Goal: Task Accomplishment & Management: Use online tool/utility

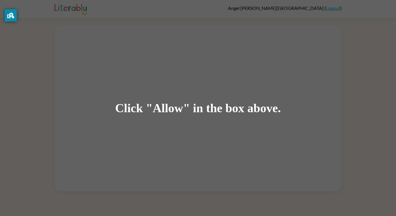
click at [196, 93] on div "Click "Allow" in the box above." at bounding box center [198, 108] width 396 height 216
click at [195, 92] on div "Click "Allow" in the box above." at bounding box center [198, 108] width 396 height 216
click at [195, 91] on div "Click "Allow" in the box above." at bounding box center [198, 108] width 396 height 216
click at [194, 91] on div "Click "Allow" in the box above." at bounding box center [198, 108] width 396 height 216
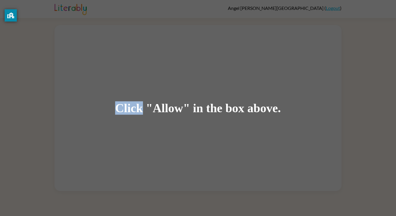
click at [194, 91] on div "Click "Allow" in the box above." at bounding box center [198, 108] width 396 height 216
click at [195, 92] on div "Click "Allow" in the box above." at bounding box center [198, 108] width 396 height 216
click at [197, 81] on div "Click "Allow" in the box above." at bounding box center [198, 108] width 396 height 216
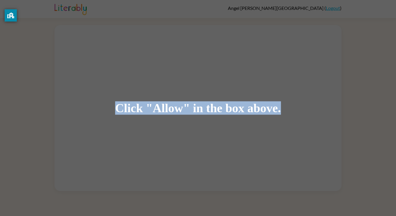
click at [197, 81] on div "Click "Allow" in the box above." at bounding box center [198, 108] width 396 height 216
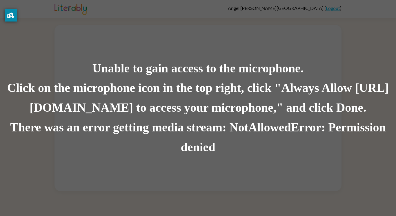
click at [171, 48] on div "Unable to gain access to the microphone. Click on the microphone icon in the to…" at bounding box center [198, 108] width 396 height 216
click at [197, 93] on div "Click on the microphone icon in the top right, click "Always Allow [URL][DOMAIN…" at bounding box center [198, 97] width 396 height 39
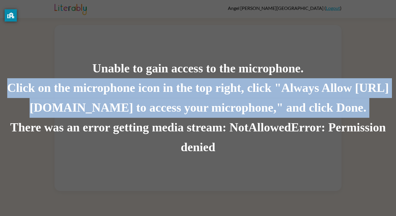
click at [197, 93] on div "Click on the microphone icon in the top right, click "Always Allow [URL][DOMAIN…" at bounding box center [198, 97] width 396 height 39
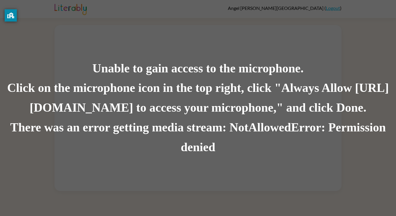
click at [197, 93] on div "Click on the microphone icon in the top right, click "Always Allow [URL][DOMAIN…" at bounding box center [198, 97] width 396 height 39
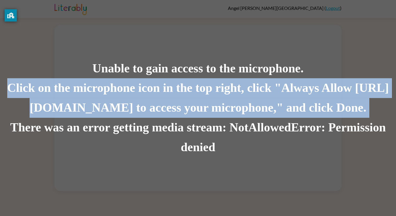
click at [197, 93] on div "Click on the microphone icon in the top right, click "Always Allow [URL][DOMAIN…" at bounding box center [198, 97] width 396 height 39
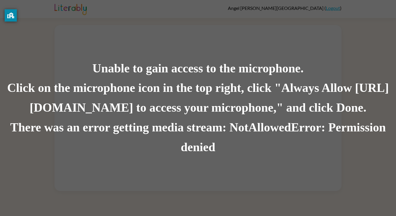
click at [197, 93] on div "Click on the microphone icon in the top right, click "Always Allow [URL][DOMAIN…" at bounding box center [198, 97] width 396 height 39
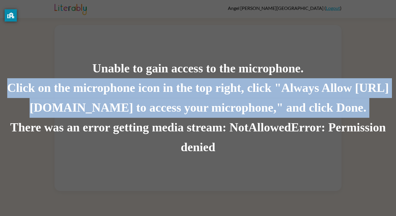
click at [197, 93] on div "Click on the microphone icon in the top right, click "Always Allow [URL][DOMAIN…" at bounding box center [198, 97] width 396 height 39
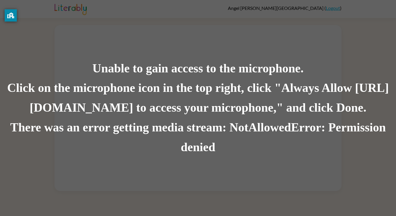
click at [197, 93] on div "Click on the microphone icon in the top right, click "Always Allow [URL][DOMAIN…" at bounding box center [198, 97] width 396 height 39
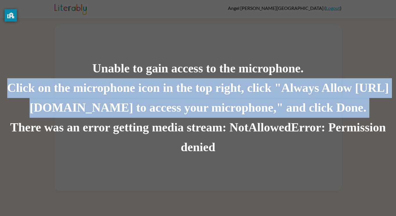
click at [197, 93] on div "Click on the microphone icon in the top right, click "Always Allow [URL][DOMAIN…" at bounding box center [198, 97] width 396 height 39
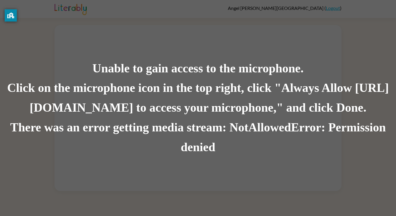
click at [197, 93] on div "Click on the microphone icon in the top right, click "Always Allow [URL][DOMAIN…" at bounding box center [198, 97] width 396 height 39
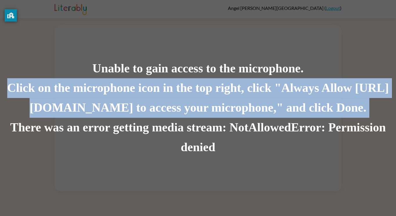
click at [197, 93] on div "Click on the microphone icon in the top right, click "Always Allow [URL][DOMAIN…" at bounding box center [198, 97] width 396 height 39
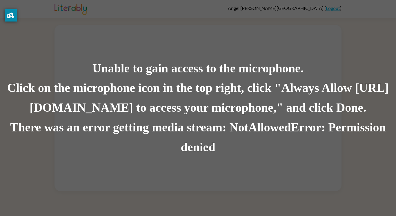
click at [197, 93] on div "Click on the microphone icon in the top right, click "Always Allow [URL][DOMAIN…" at bounding box center [198, 97] width 396 height 39
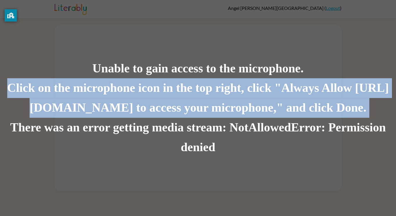
click at [197, 93] on div "Click on the microphone icon in the top right, click "Always Allow [URL][DOMAIN…" at bounding box center [198, 97] width 396 height 39
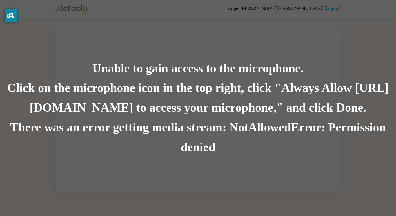
click at [197, 93] on div "Click on the microphone icon in the top right, click "Always Allow [URL][DOMAIN…" at bounding box center [198, 97] width 396 height 39
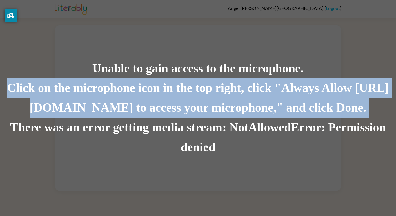
click at [197, 93] on div "Click on the microphone icon in the top right, click "Always Allow [URL][DOMAIN…" at bounding box center [198, 97] width 396 height 39
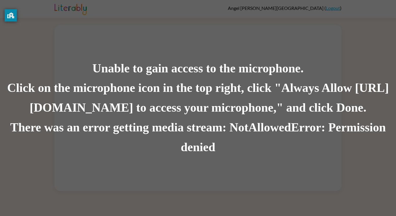
click at [197, 93] on div "Click on the microphone icon in the top right, click "Always Allow [URL][DOMAIN…" at bounding box center [198, 97] width 396 height 39
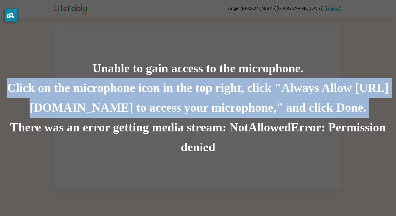
click at [197, 93] on div "Click on the microphone icon in the top right, click "Always Allow [URL][DOMAIN…" at bounding box center [198, 97] width 396 height 39
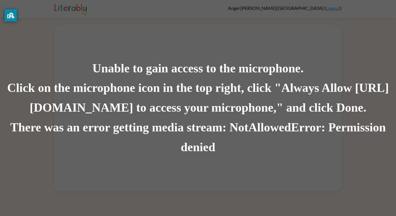
click at [197, 93] on div "Click on the microphone icon in the top right, click "Always Allow [URL][DOMAIN…" at bounding box center [198, 97] width 396 height 39
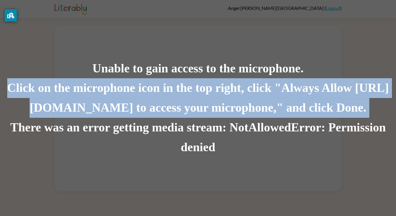
click at [197, 93] on div "Click on the microphone icon in the top right, click "Always Allow [URL][DOMAIN…" at bounding box center [198, 97] width 396 height 39
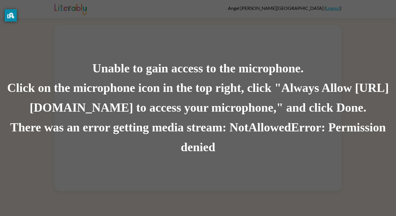
click at [216, 155] on div "There was an error getting media stream: NotAllowedError: Permission denied" at bounding box center [198, 136] width 396 height 39
click at [151, 81] on div "Click on the microphone icon in the top right, click "Always Allow [URL][DOMAIN…" at bounding box center [198, 97] width 396 height 39
click at [125, 171] on div "Unable to gain access to the microphone. Click on the microphone icon in the to…" at bounding box center [198, 108] width 396 height 216
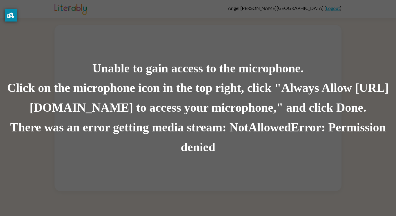
click at [125, 171] on div "Unable to gain access to the microphone. Click on the microphone icon in the to…" at bounding box center [198, 108] width 396 height 216
click at [134, 157] on div "Unable to gain access to the microphone. Click on the microphone icon in the to…" at bounding box center [198, 108] width 396 height 216
click at [138, 59] on div "Unable to gain access to the microphone." at bounding box center [198, 69] width 396 height 20
click at [132, 80] on div "Click on the microphone icon in the top right, click "Always Allow [URL][DOMAIN…" at bounding box center [198, 97] width 396 height 39
click at [137, 71] on div "Unable to gain access to the microphone." at bounding box center [198, 69] width 396 height 20
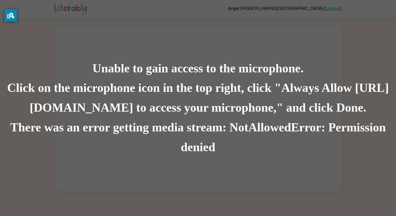
click at [137, 71] on div "Unable to gain access to the microphone." at bounding box center [198, 69] width 396 height 20
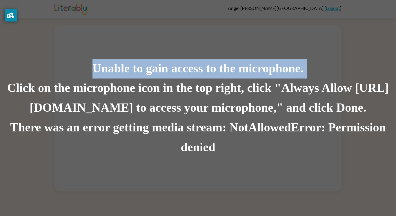
click at [137, 71] on div "Unable to gain access to the microphone." at bounding box center [198, 69] width 396 height 20
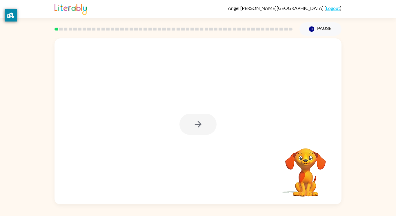
click at [202, 30] on div at bounding box center [173, 29] width 245 height 20
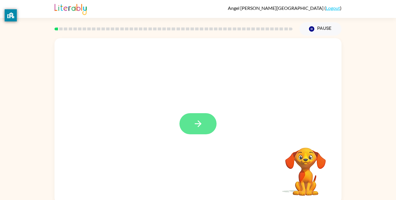
click at [200, 129] on button "button" at bounding box center [198, 123] width 37 height 21
click at [231, 142] on div at bounding box center [198, 121] width 287 height 166
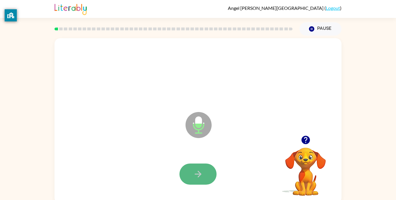
click at [202, 171] on icon "button" at bounding box center [198, 174] width 10 height 10
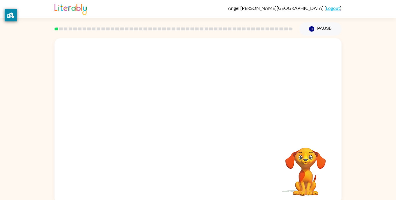
click at [304, 162] on video "Your browser must support playing .mp4 files to use Literably. Please try using…" at bounding box center [306, 168] width 58 height 58
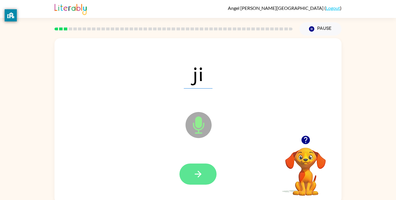
click at [197, 171] on icon "button" at bounding box center [198, 174] width 10 height 10
click at [197, 171] on div at bounding box center [198, 174] width 37 height 21
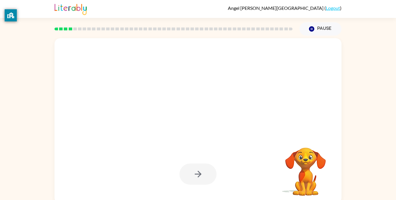
click at [197, 171] on div at bounding box center [198, 174] width 37 height 21
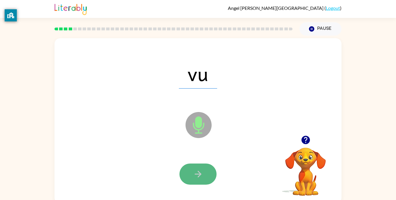
click at [198, 171] on icon "button" at bounding box center [198, 174] width 7 height 7
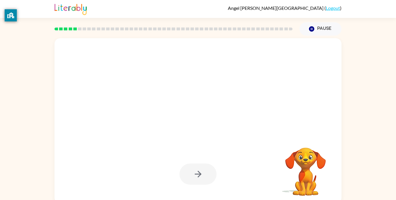
click at [198, 171] on div at bounding box center [198, 174] width 37 height 21
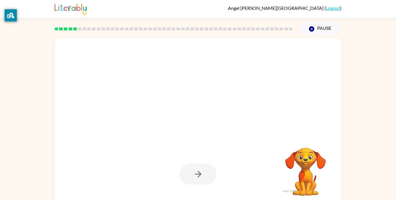
click at [198, 171] on div at bounding box center [198, 174] width 37 height 21
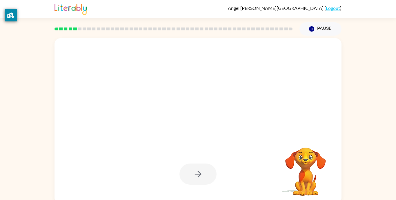
click at [198, 171] on div at bounding box center [198, 174] width 37 height 21
click at [198, 171] on icon "button" at bounding box center [198, 174] width 7 height 7
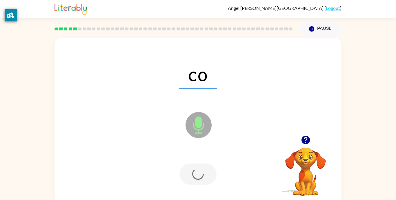
click at [198, 171] on div at bounding box center [198, 174] width 37 height 21
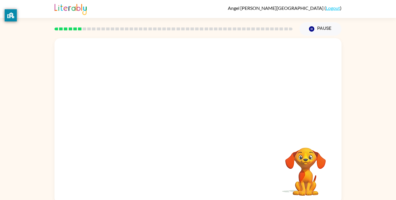
click at [198, 171] on div "Your browser must support playing .mp4 files to use Literably. Please try using…" at bounding box center [198, 121] width 287 height 166
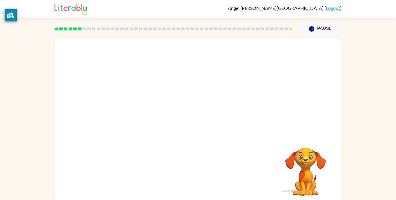
click at [198, 171] on div "Your browser must support playing .mp4 files to use Literably. Please try using…" at bounding box center [198, 121] width 287 height 166
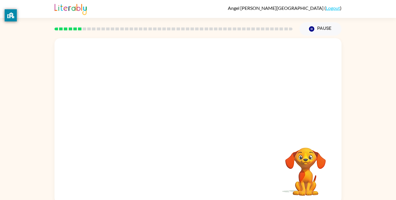
click at [198, 171] on div "Your browser must support playing .mp4 files to use Literably. Please try using…" at bounding box center [198, 121] width 287 height 166
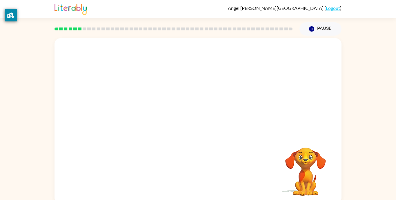
click at [198, 171] on div "Your browser must support playing .mp4 files to use Literably. Please try using…" at bounding box center [198, 121] width 287 height 166
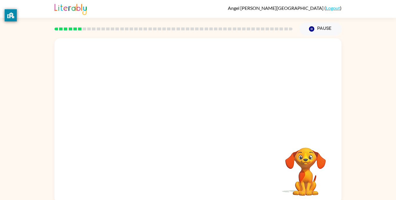
click at [198, 171] on div "Your browser must support playing .mp4 files to use Literably. Please try using…" at bounding box center [198, 121] width 287 height 166
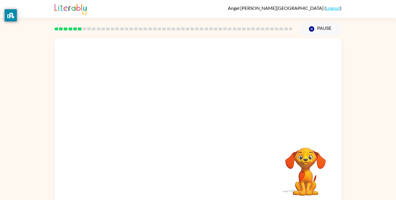
click at [198, 171] on div "Your browser must support playing .mp4 files to use Literably. Please try using…" at bounding box center [198, 121] width 287 height 166
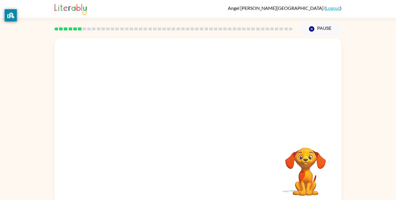
click at [198, 171] on div "Your browser must support playing .mp4 files to use Literably. Please try using…" at bounding box center [198, 121] width 287 height 166
click at [182, 92] on div at bounding box center [198, 86] width 287 height 97
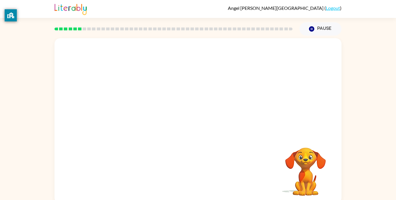
click at [182, 92] on div at bounding box center [198, 86] width 287 height 97
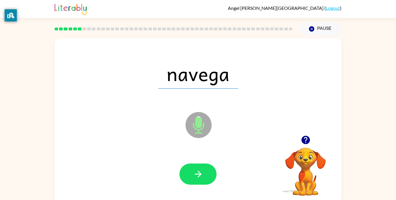
click at [216, 167] on div at bounding box center [198, 174] width 37 height 21
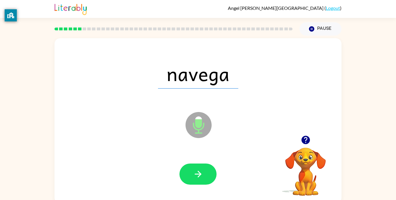
click at [216, 167] on div at bounding box center [198, 174] width 37 height 21
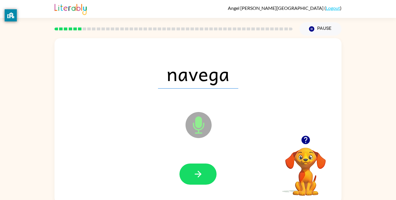
click at [216, 167] on div at bounding box center [198, 174] width 37 height 21
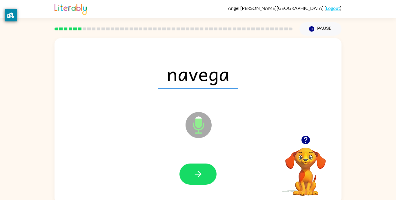
click at [216, 167] on div at bounding box center [198, 174] width 37 height 21
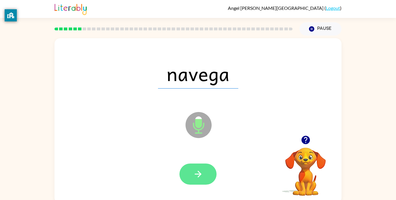
click at [196, 176] on icon "button" at bounding box center [198, 174] width 10 height 10
click at [196, 176] on div at bounding box center [198, 174] width 37 height 21
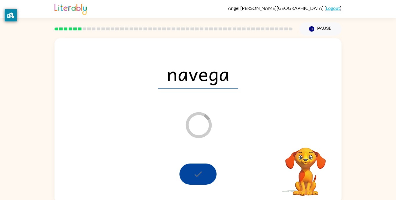
click at [196, 176] on div at bounding box center [198, 174] width 37 height 21
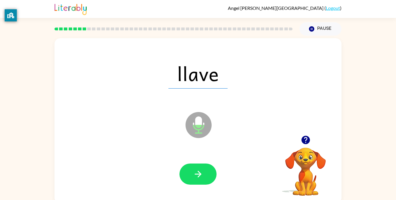
click at [196, 176] on icon "button" at bounding box center [198, 174] width 10 height 10
click at [196, 176] on div at bounding box center [198, 174] width 37 height 21
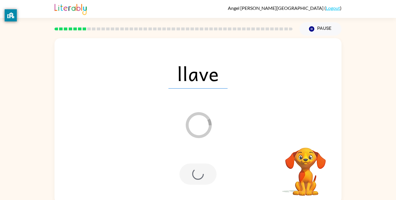
click at [196, 176] on div at bounding box center [198, 174] width 37 height 21
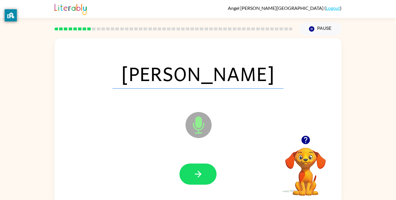
click at [196, 176] on icon "button" at bounding box center [198, 174] width 10 height 10
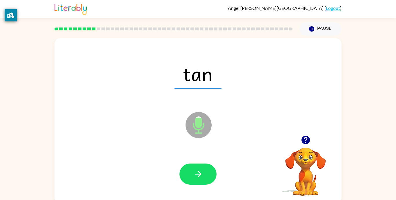
click at [196, 176] on icon "button" at bounding box center [198, 174] width 10 height 10
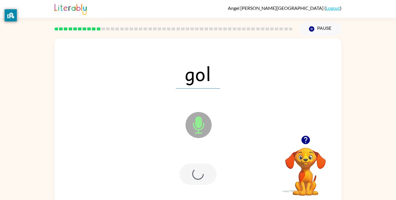
click at [196, 176] on div at bounding box center [198, 174] width 37 height 21
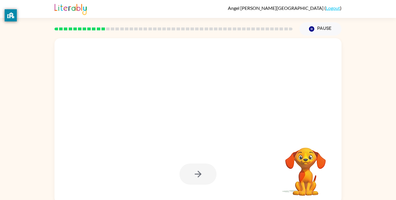
click at [196, 176] on div at bounding box center [198, 174] width 37 height 21
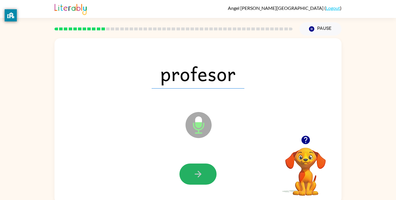
click at [195, 176] on icon "button" at bounding box center [198, 174] width 10 height 10
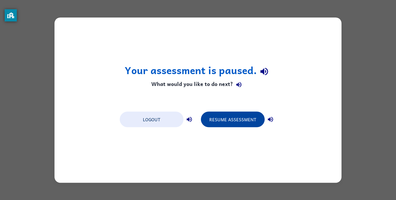
click at [227, 115] on button "Resume Assessment" at bounding box center [233, 120] width 64 height 16
